Goal: Information Seeking & Learning: Learn about a topic

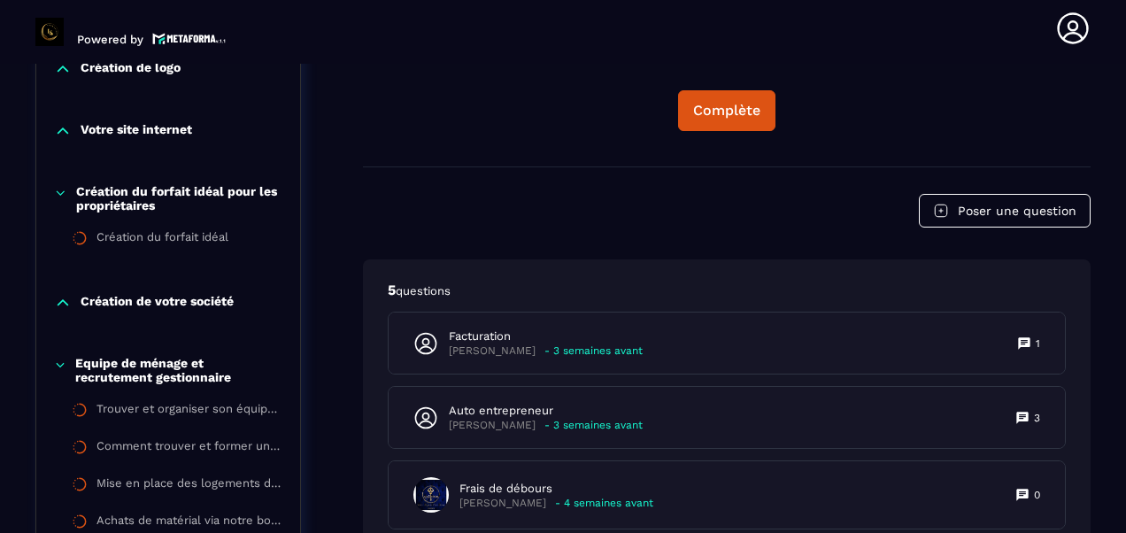
scroll to position [714, 0]
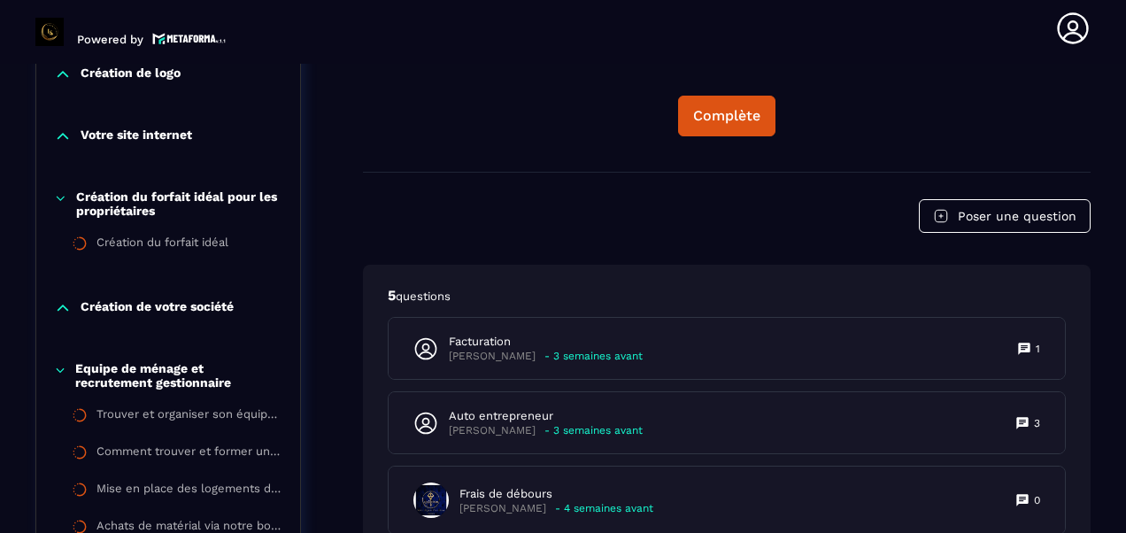
click at [64, 306] on icon at bounding box center [63, 308] width 18 height 18
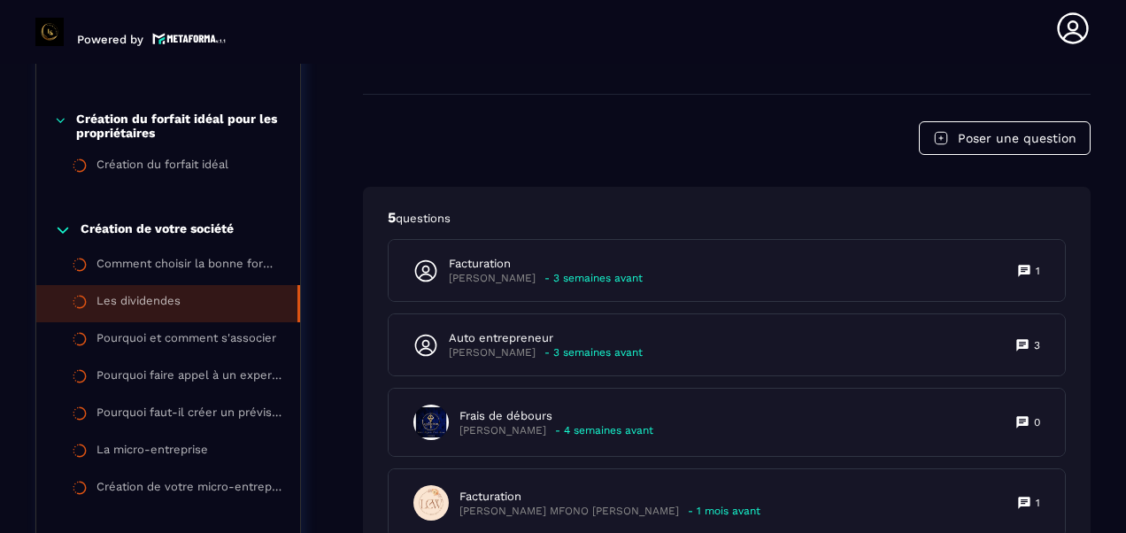
scroll to position [891, 0]
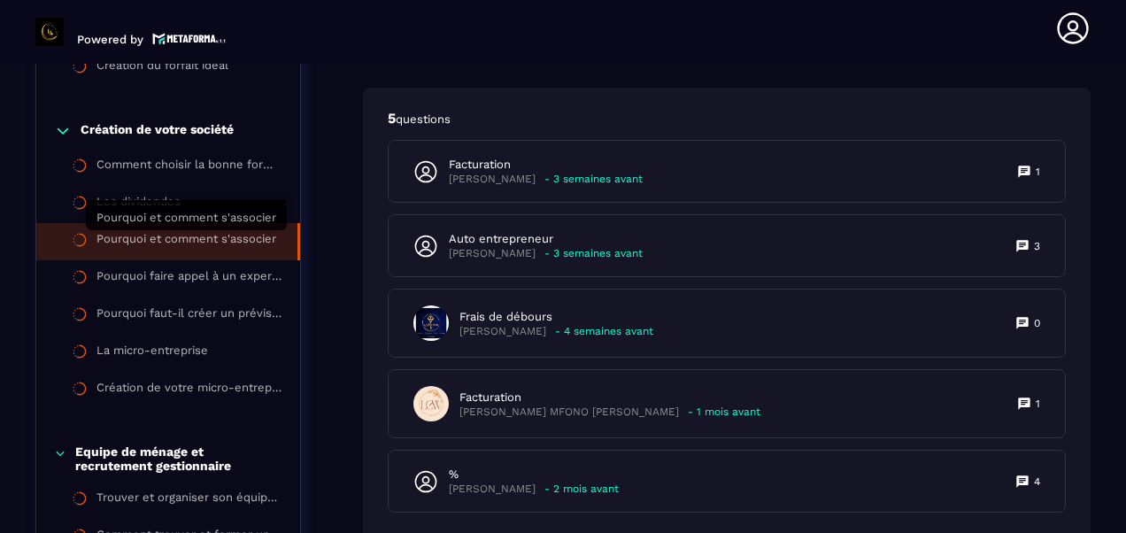
click at [179, 246] on div "Pourquoi et comment s'associer" at bounding box center [186, 241] width 180 height 19
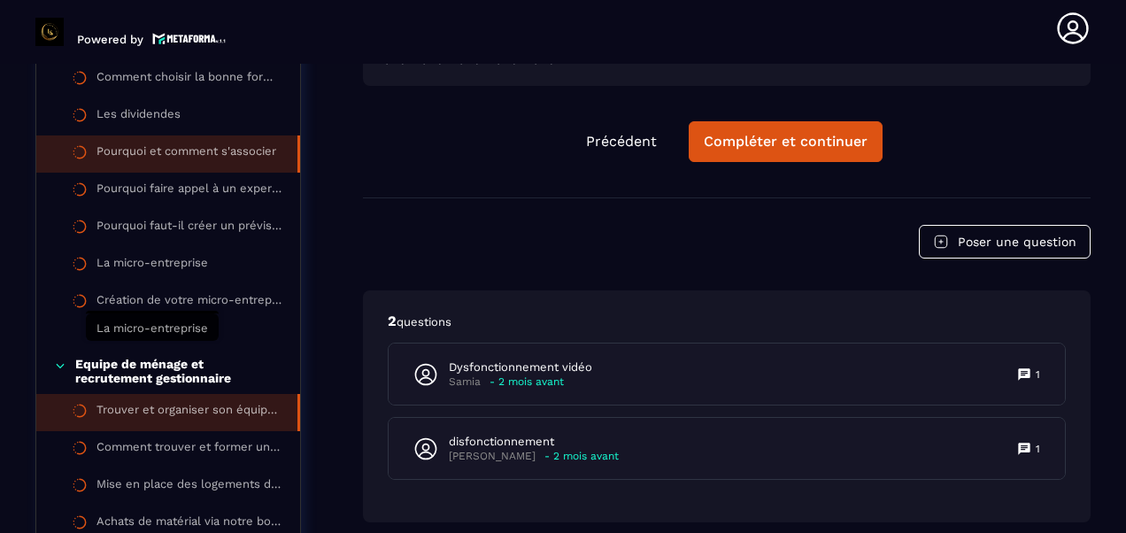
scroll to position [1068, 0]
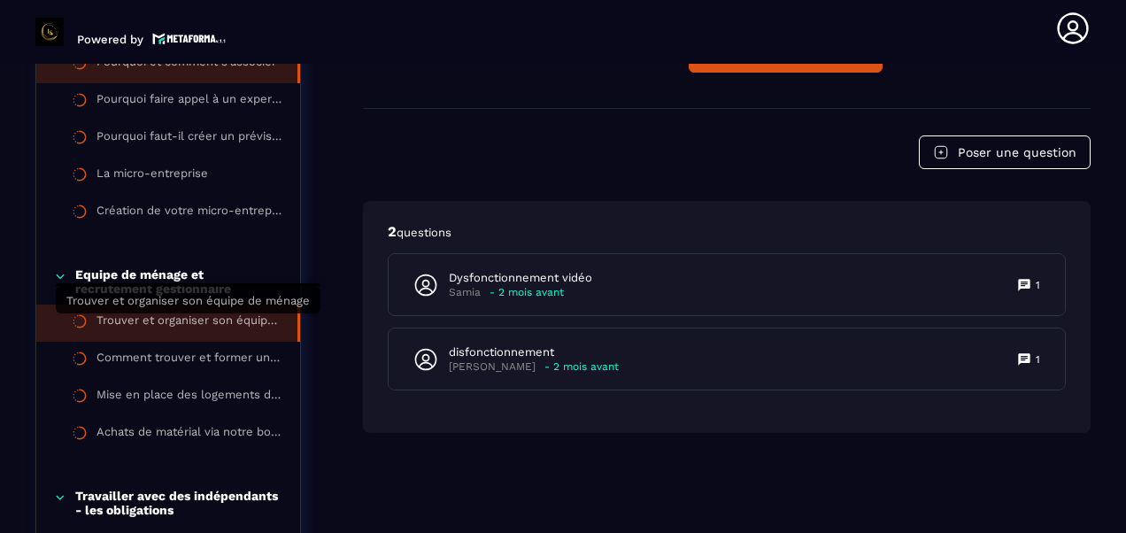
click at [200, 322] on div "Trouver et organiser son équipe de ménage" at bounding box center [187, 322] width 183 height 19
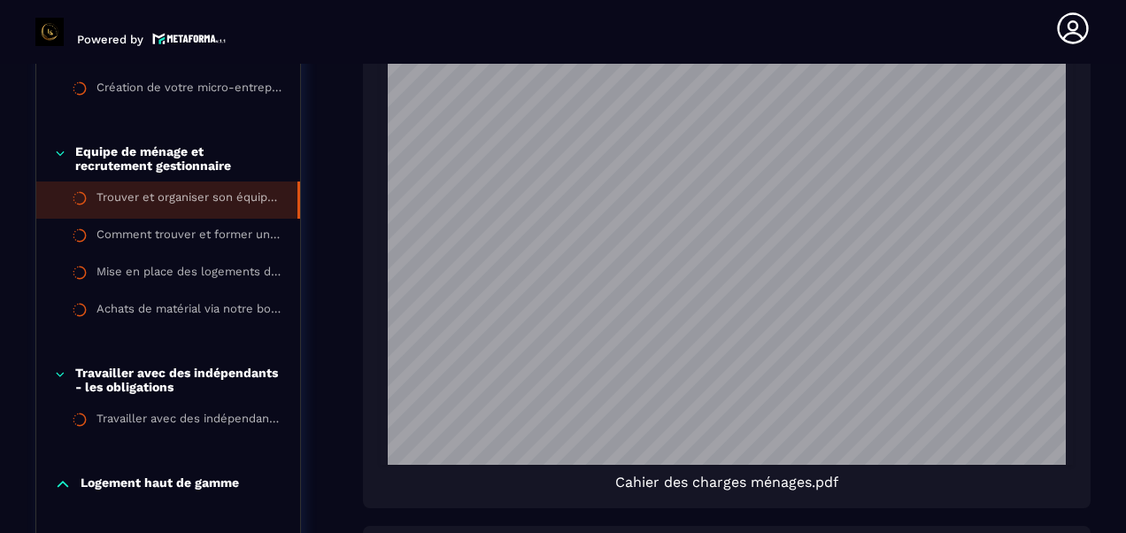
scroll to position [1245, 0]
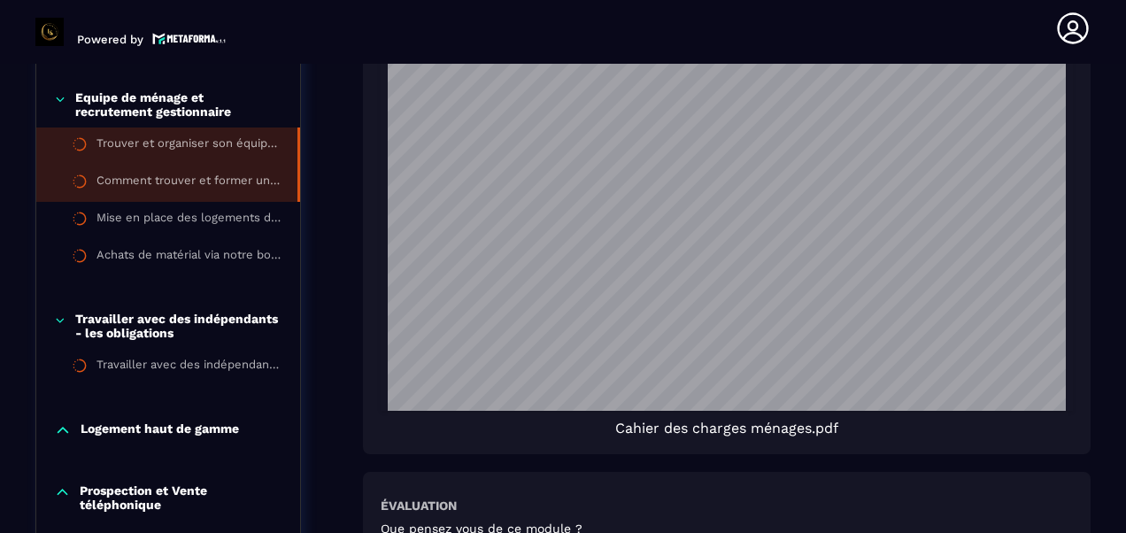
click at [205, 182] on div "Comment trouver et former un gestionnaire pour vos logements" at bounding box center [187, 182] width 183 height 19
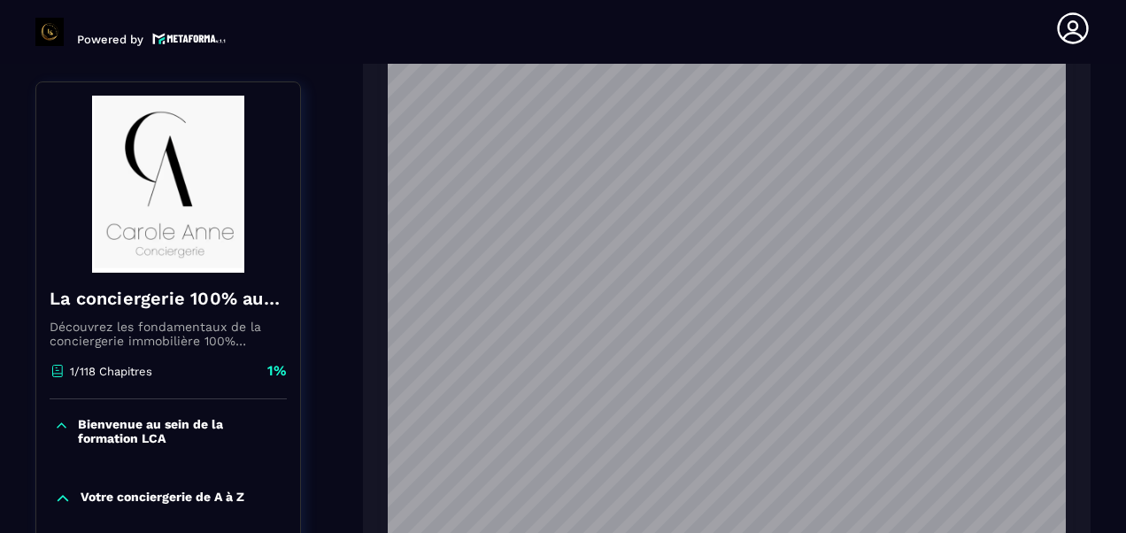
scroll to position [1864, 0]
click at [291, 414] on div "Bienvenue au sein de la formation LCA" at bounding box center [168, 435] width 264 height 73
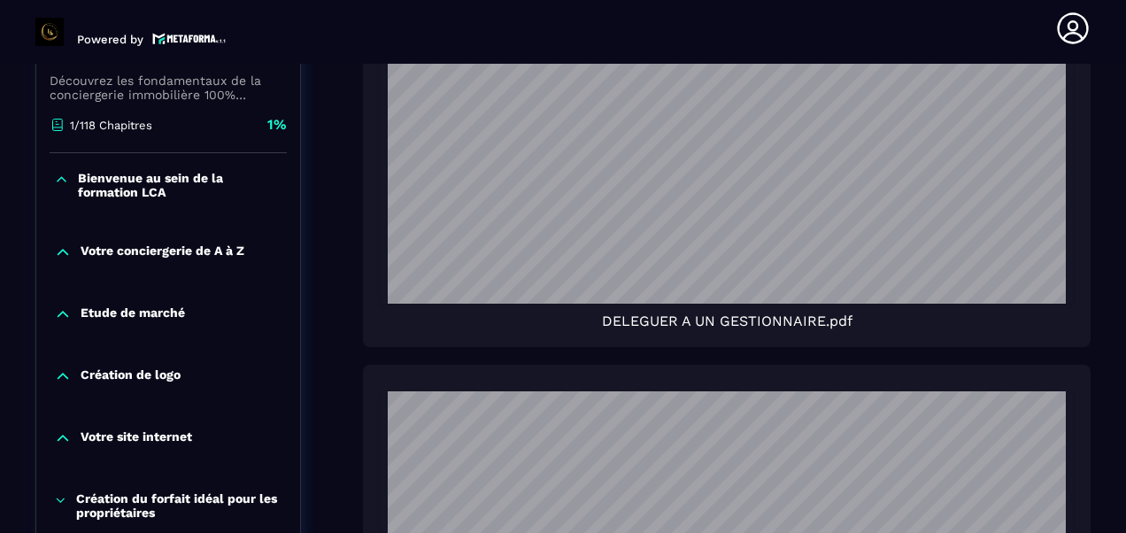
scroll to position [2218, 0]
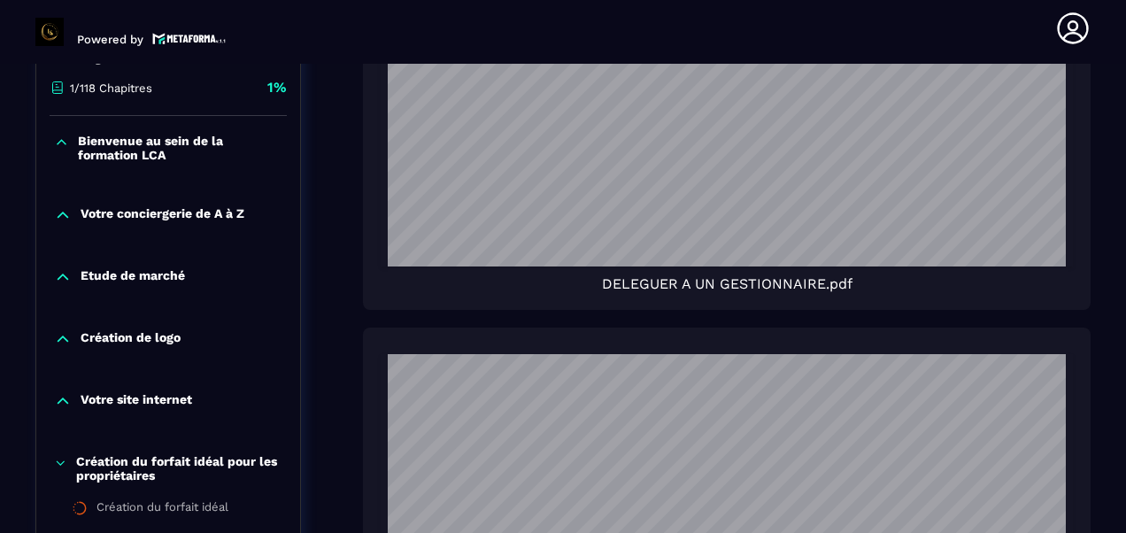
click at [58, 206] on icon at bounding box center [63, 215] width 18 height 18
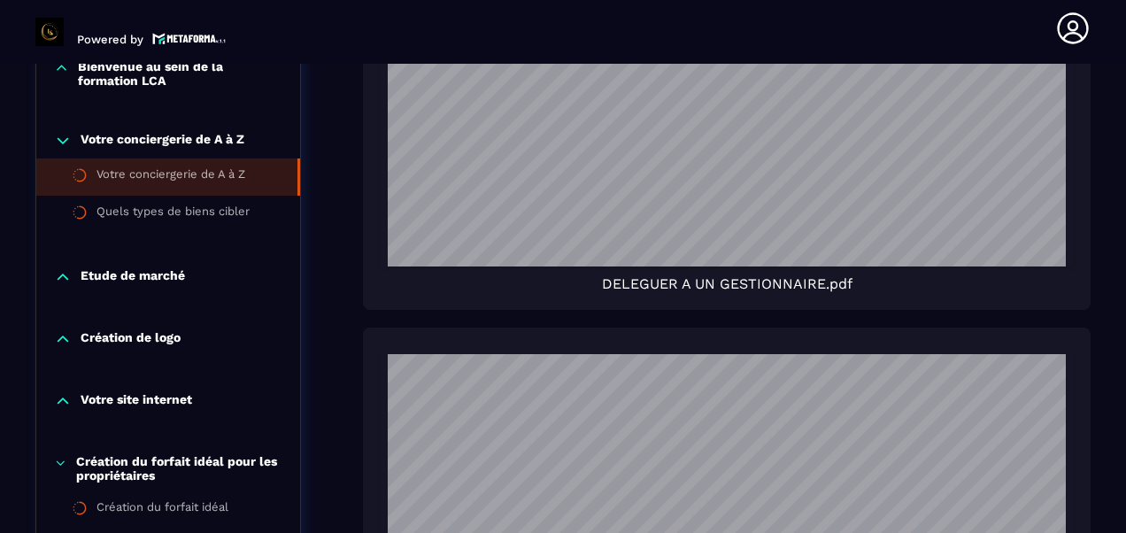
click at [133, 167] on div "Votre conciergerie de A à Z" at bounding box center [170, 176] width 149 height 19
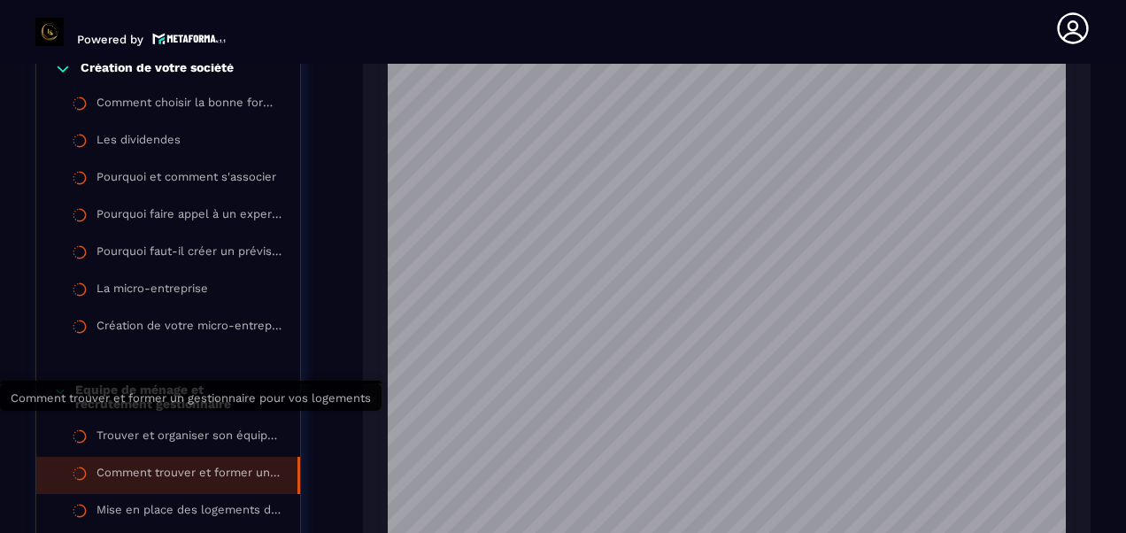
scroll to position [1245, 0]
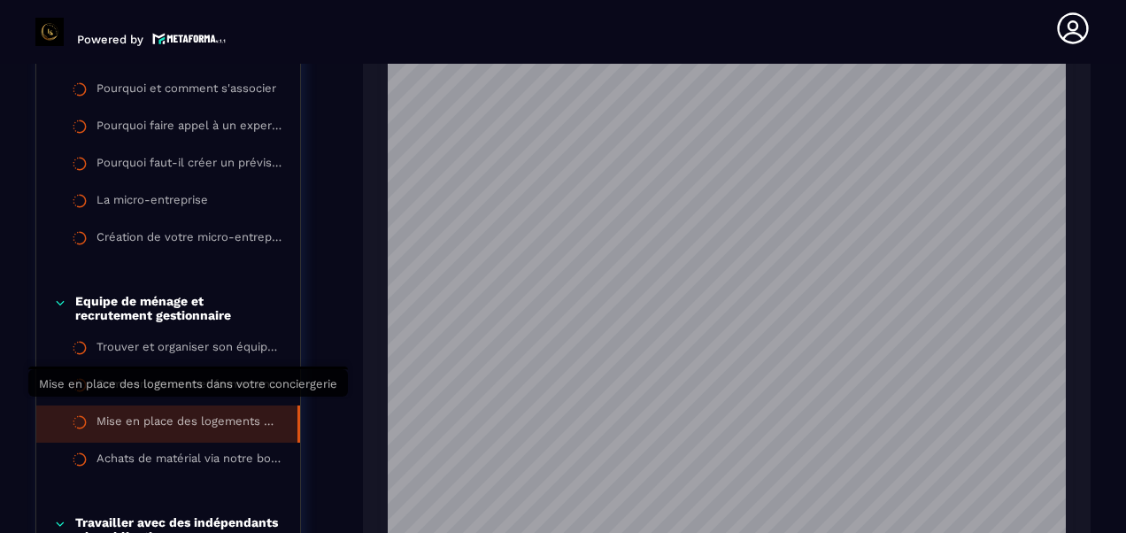
click at [187, 414] on div "Mise en place des logements dans votre conciergerie" at bounding box center [187, 423] width 183 height 19
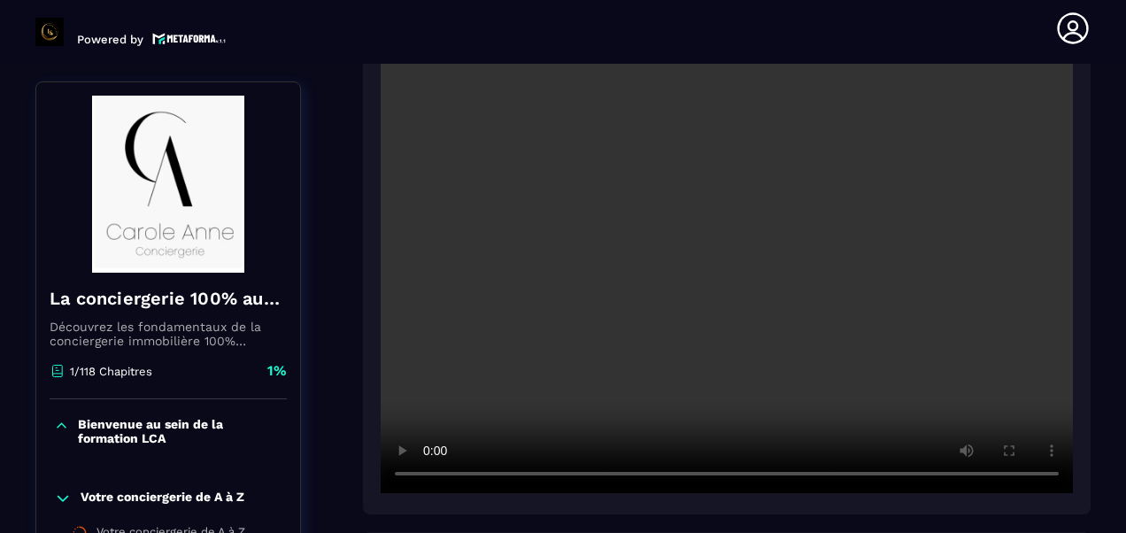
scroll to position [449, 0]
